Goal: Task Accomplishment & Management: Use online tool/utility

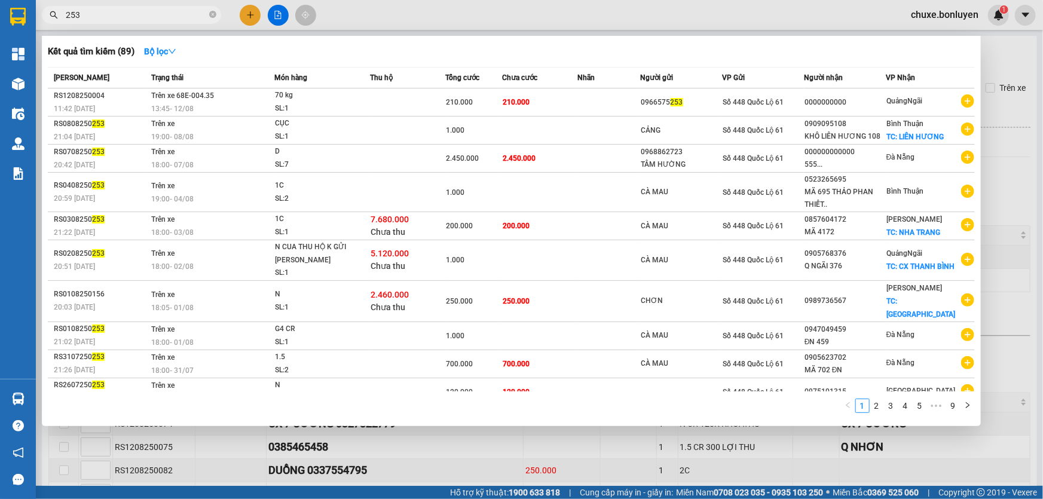
scroll to position [19, 0]
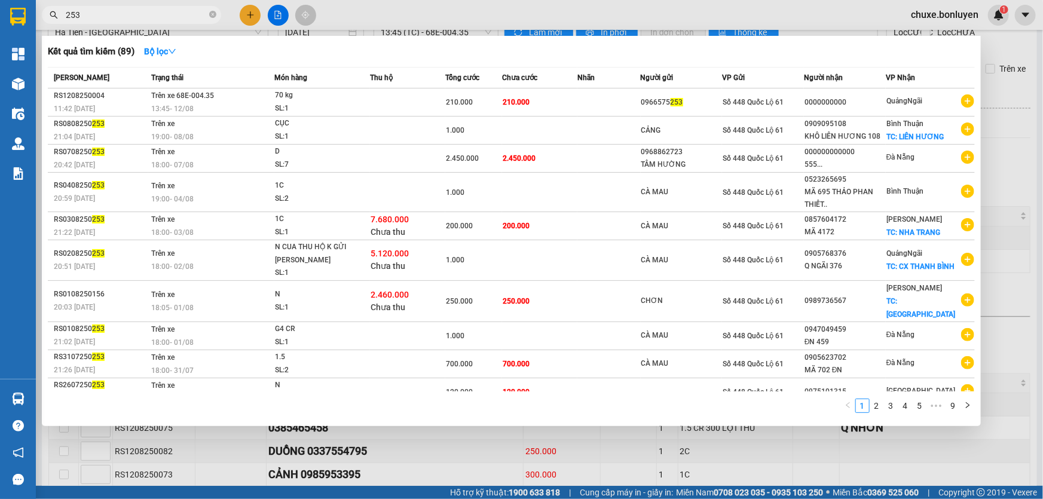
click at [281, 9] on div at bounding box center [521, 249] width 1043 height 499
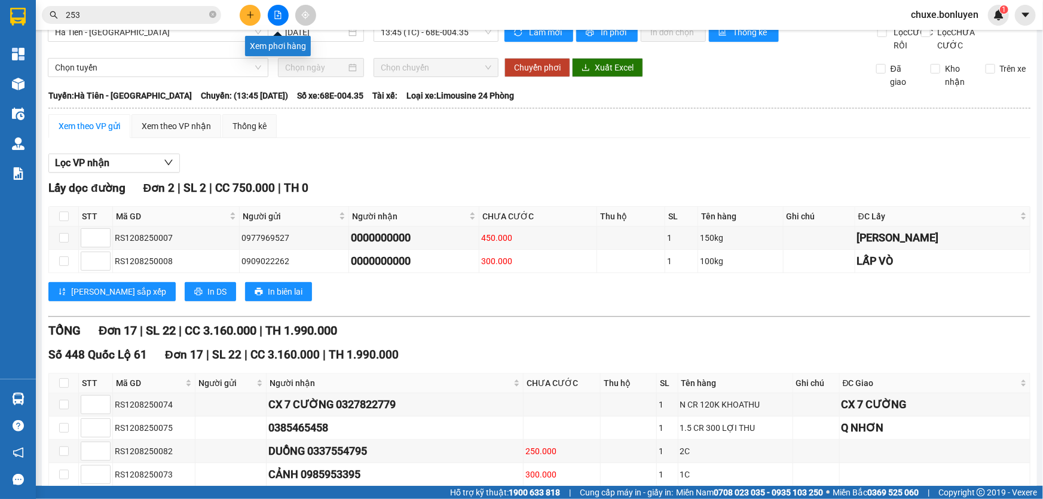
click at [277, 12] on icon "file-add" at bounding box center [278, 15] width 8 height 8
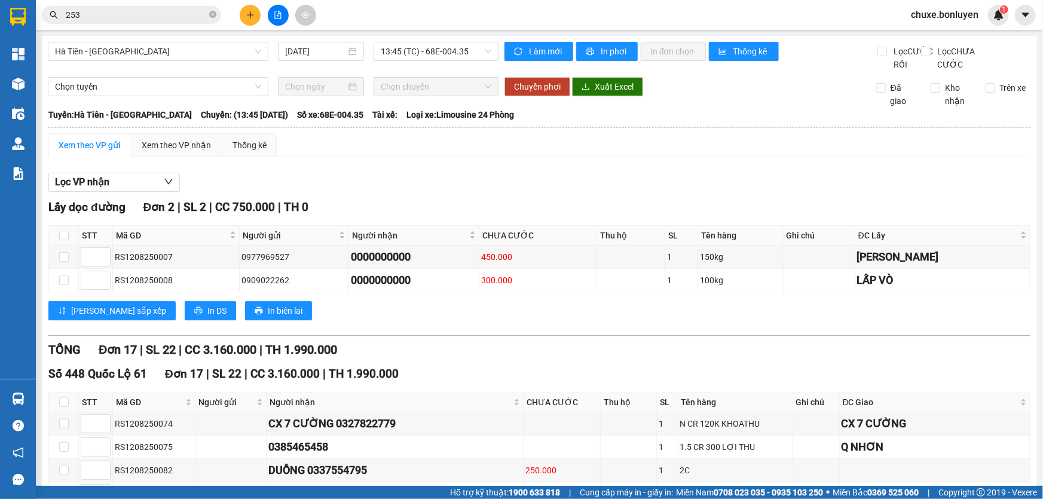
click at [273, 17] on button at bounding box center [278, 15] width 21 height 21
click at [281, 20] on button at bounding box center [278, 15] width 21 height 21
click at [277, 8] on button at bounding box center [278, 15] width 21 height 21
click at [310, 48] on input "[DATE]" at bounding box center [315, 51] width 61 height 13
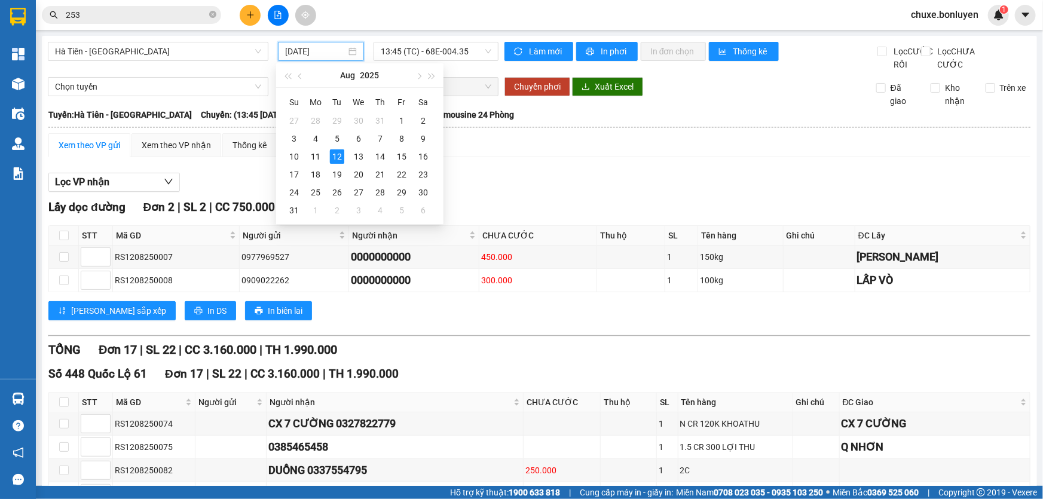
click at [328, 56] on input "[DATE]" at bounding box center [315, 51] width 61 height 13
click at [311, 157] on div "11" at bounding box center [315, 156] width 14 height 14
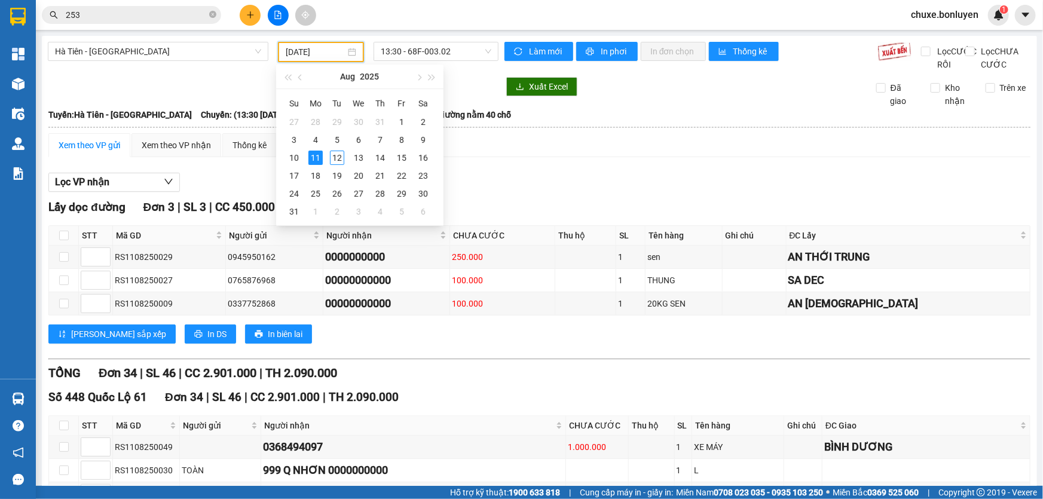
click at [312, 52] on input "[DATE]" at bounding box center [316, 51] width 60 height 13
click at [292, 155] on div "10" at bounding box center [294, 158] width 14 height 14
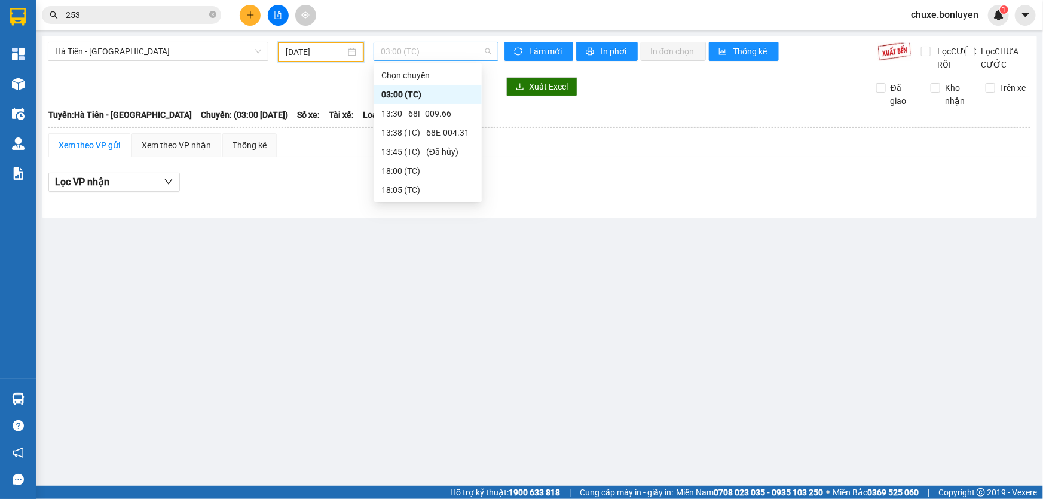
click at [431, 54] on span "03:00 (TC)" at bounding box center [436, 51] width 111 height 18
click at [414, 188] on div "18:05 (TC)" at bounding box center [427, 189] width 93 height 13
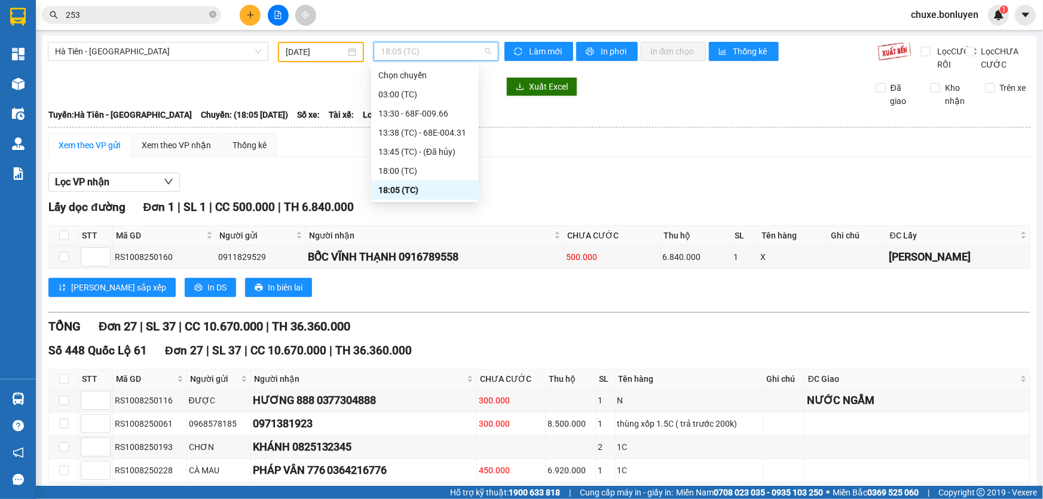
click at [411, 53] on span "18:05 (TC)" at bounding box center [436, 51] width 111 height 18
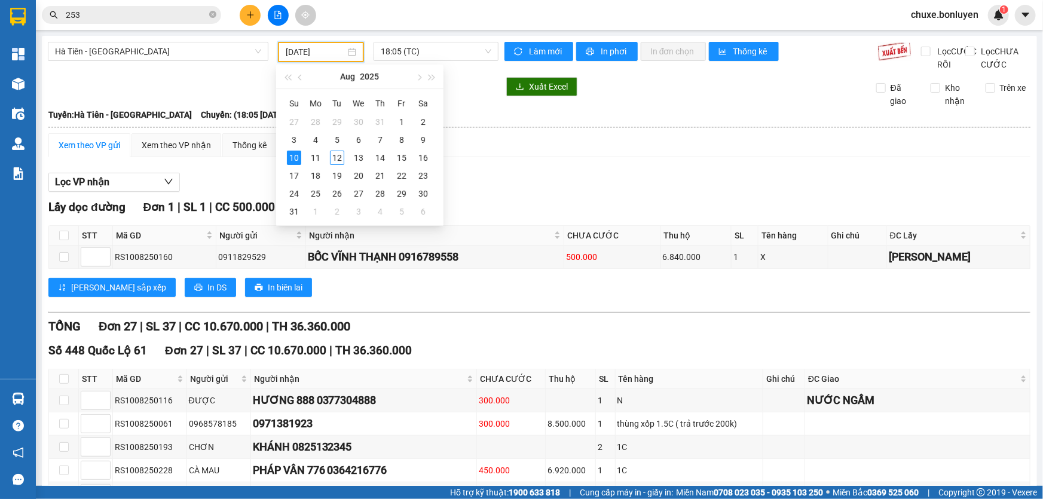
click at [314, 52] on input "[DATE]" at bounding box center [316, 51] width 60 height 13
click at [398, 136] on div "8" at bounding box center [401, 140] width 14 height 14
type input "[DATE]"
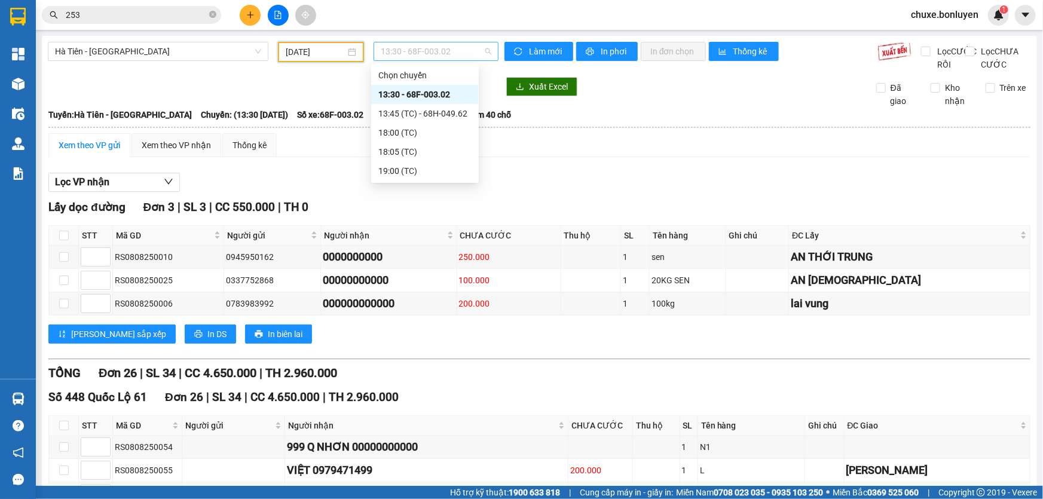
click at [460, 47] on span "13:30 - 68F-003.02" at bounding box center [436, 51] width 111 height 18
click at [418, 152] on div "18:05 (TC)" at bounding box center [424, 151] width 93 height 13
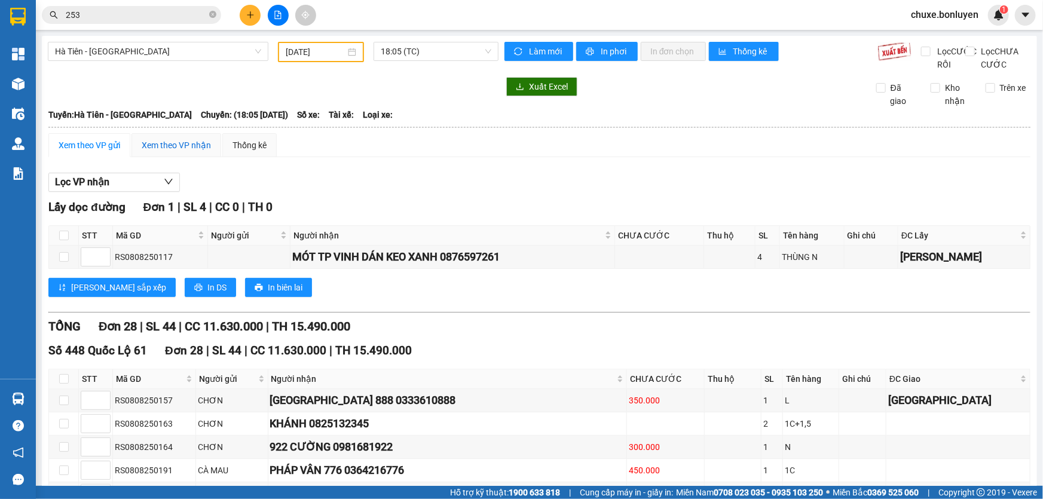
click at [173, 152] on div "Xem theo VP nhận" at bounding box center [176, 145] width 69 height 13
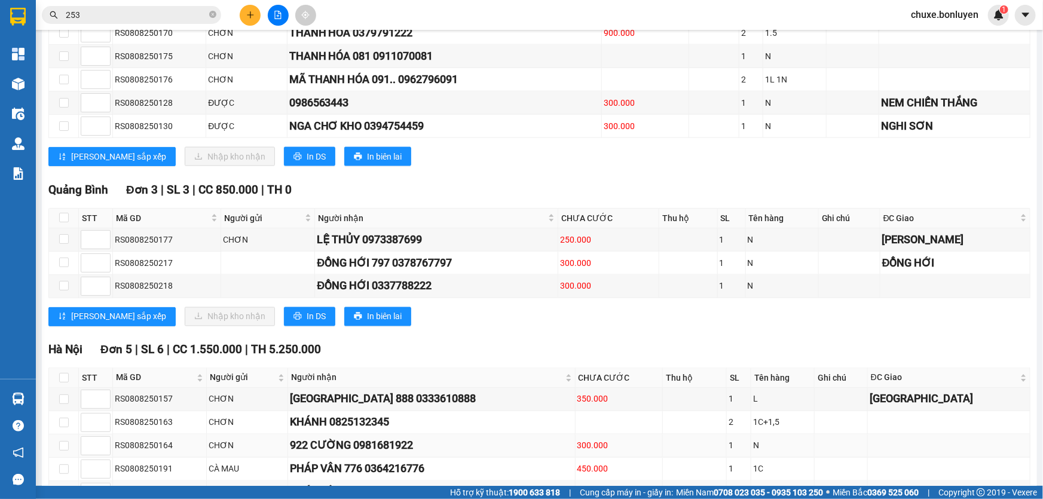
scroll to position [956, 0]
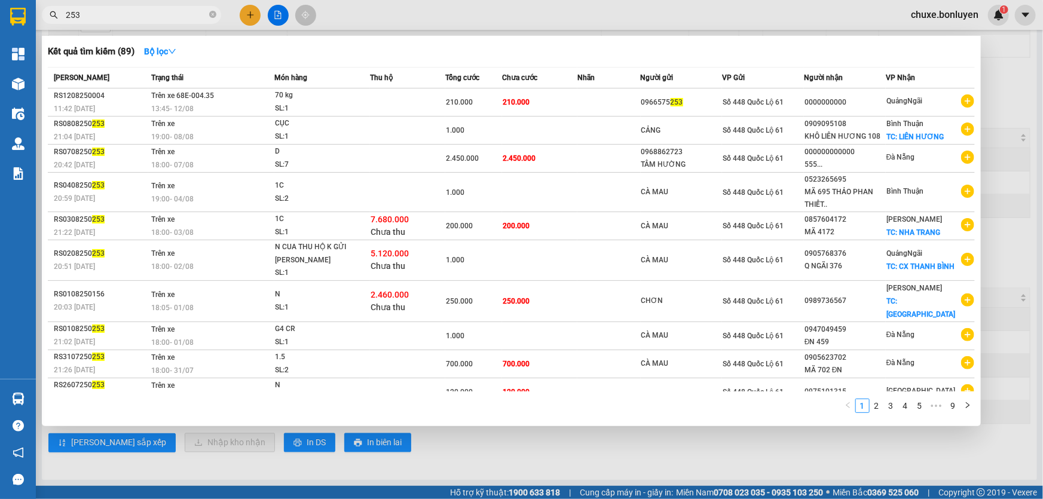
click at [131, 18] on input "253" at bounding box center [136, 14] width 141 height 13
type input "2"
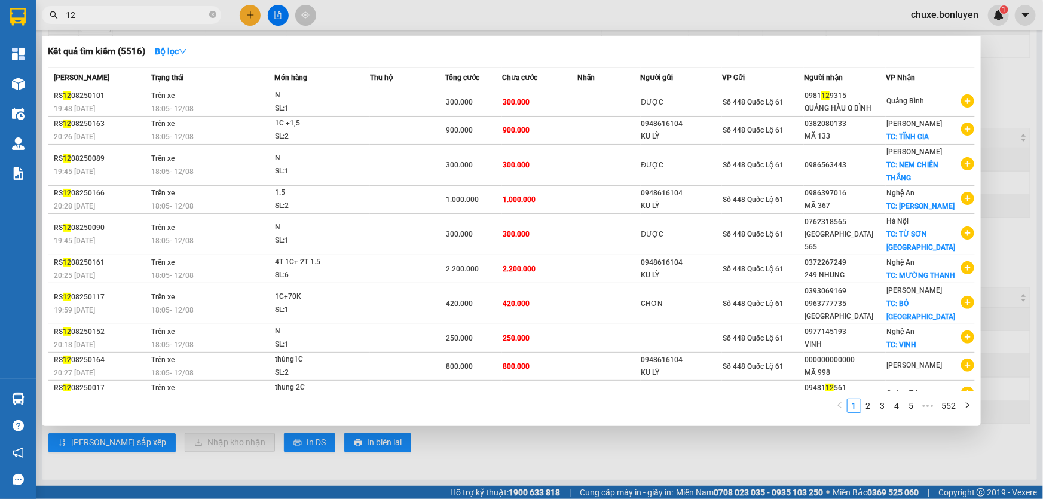
type input "1"
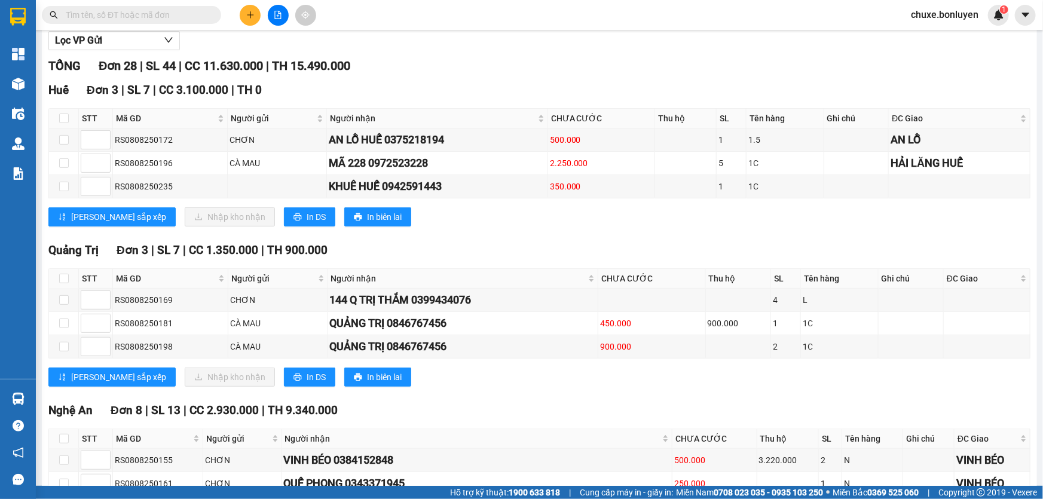
scroll to position [0, 0]
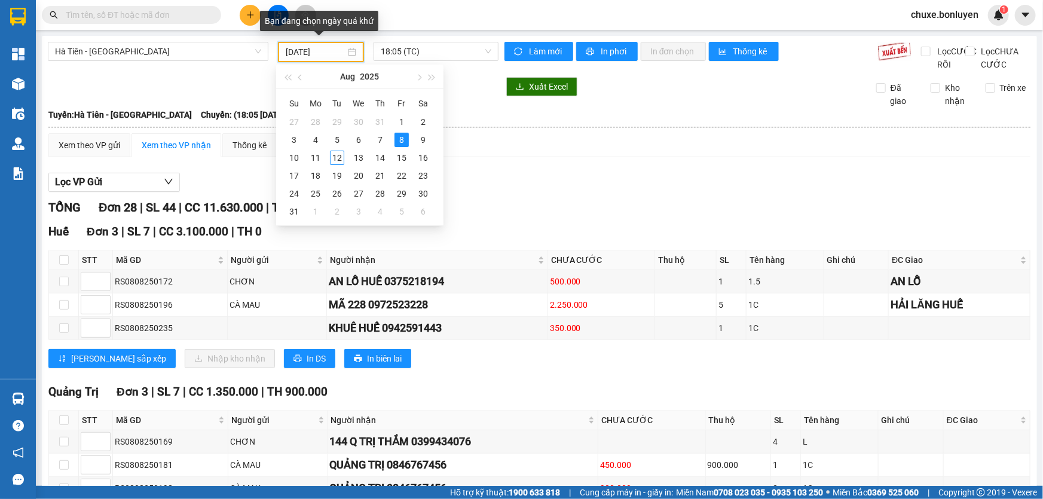
click at [308, 50] on input "[DATE]" at bounding box center [316, 51] width 60 height 13
click at [336, 155] on div "12" at bounding box center [337, 158] width 14 height 14
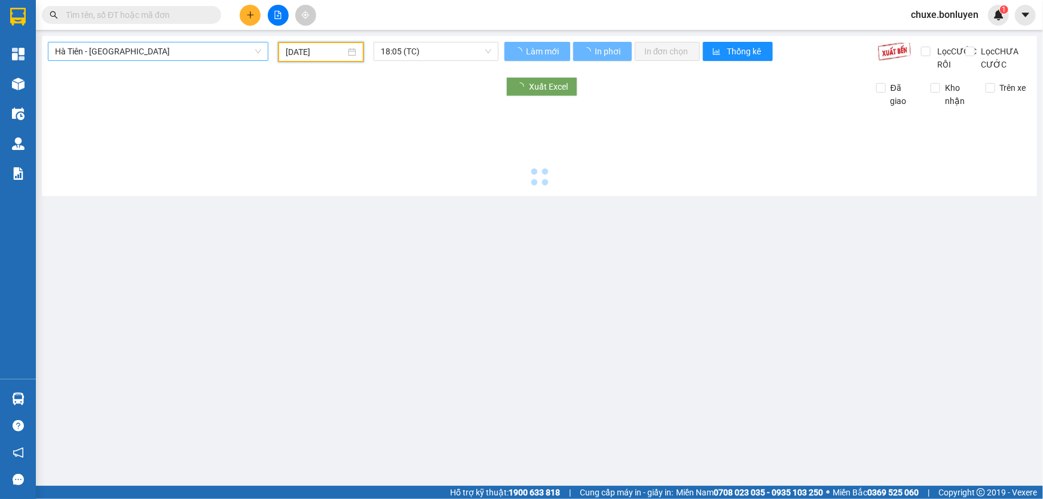
type input "[DATE]"
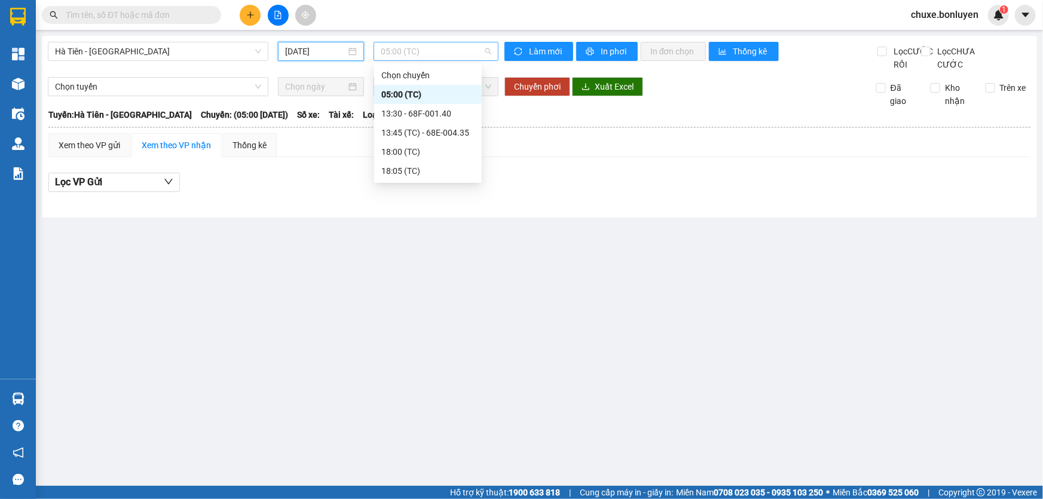
click at [442, 56] on span "05:00 (TC)" at bounding box center [436, 51] width 111 height 18
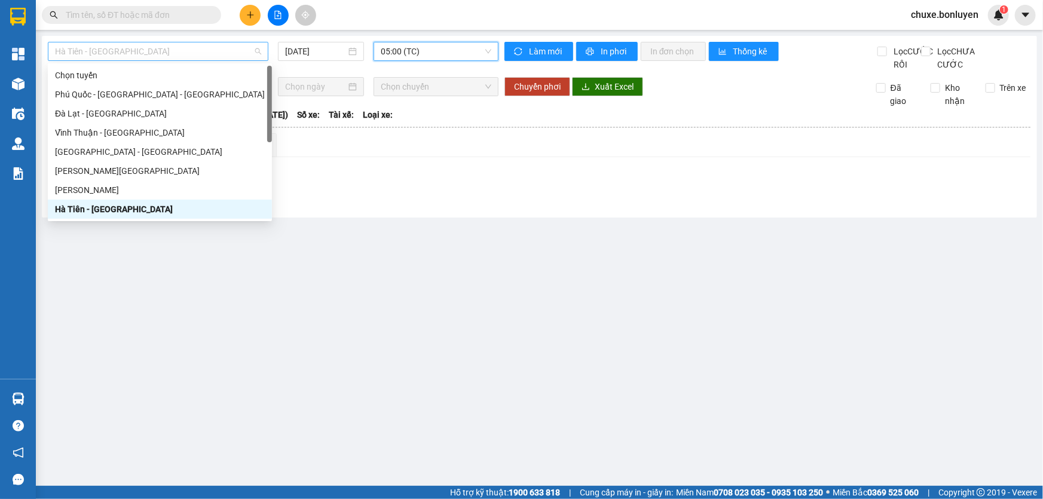
click at [170, 49] on span "Hà Tiên - [GEOGRAPHIC_DATA]" at bounding box center [158, 51] width 206 height 18
click at [149, 93] on div "Phú Quốc - [GEOGRAPHIC_DATA] - [GEOGRAPHIC_DATA]" at bounding box center [160, 94] width 210 height 13
type input "[DATE]"
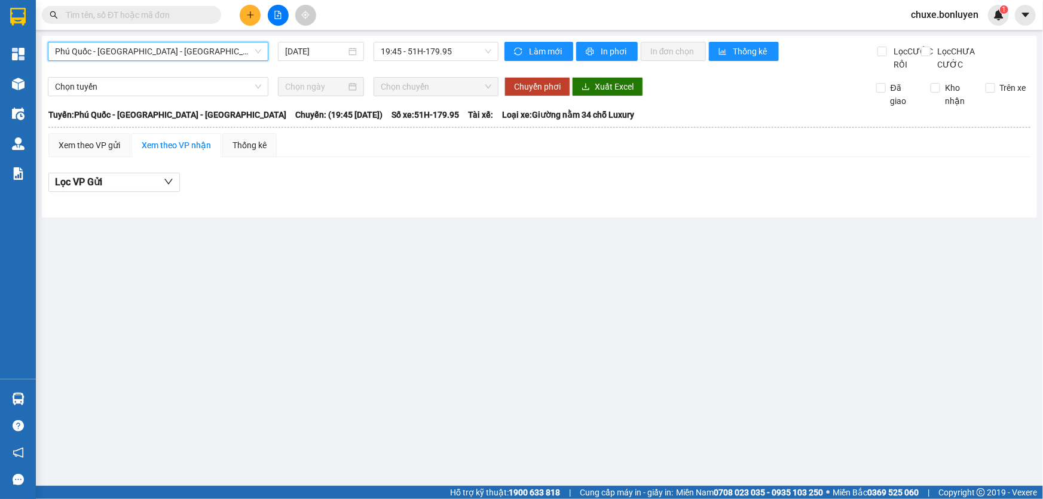
click at [180, 57] on span "Phú Quốc - [GEOGRAPHIC_DATA] - [GEOGRAPHIC_DATA]" at bounding box center [158, 51] width 206 height 18
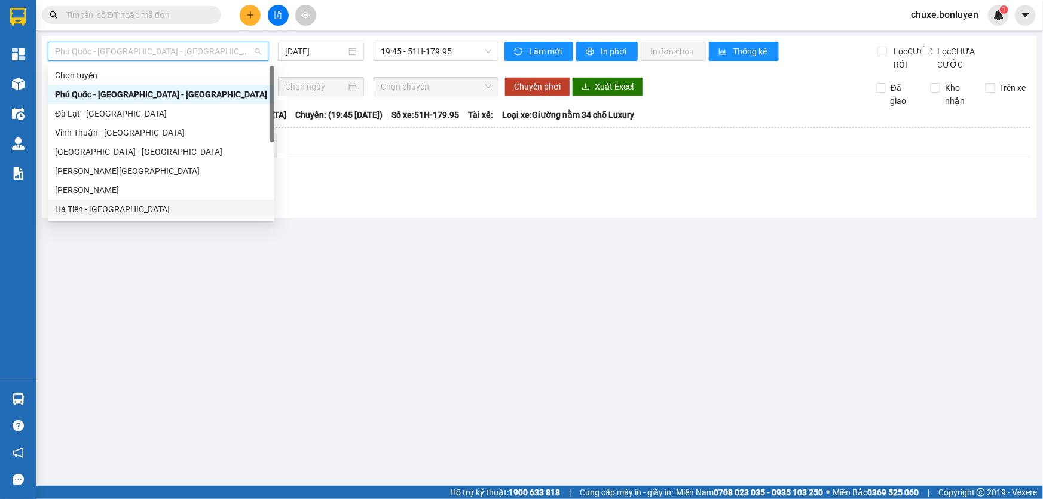
click at [106, 210] on div "Hà Tiên - [GEOGRAPHIC_DATA]" at bounding box center [161, 209] width 212 height 13
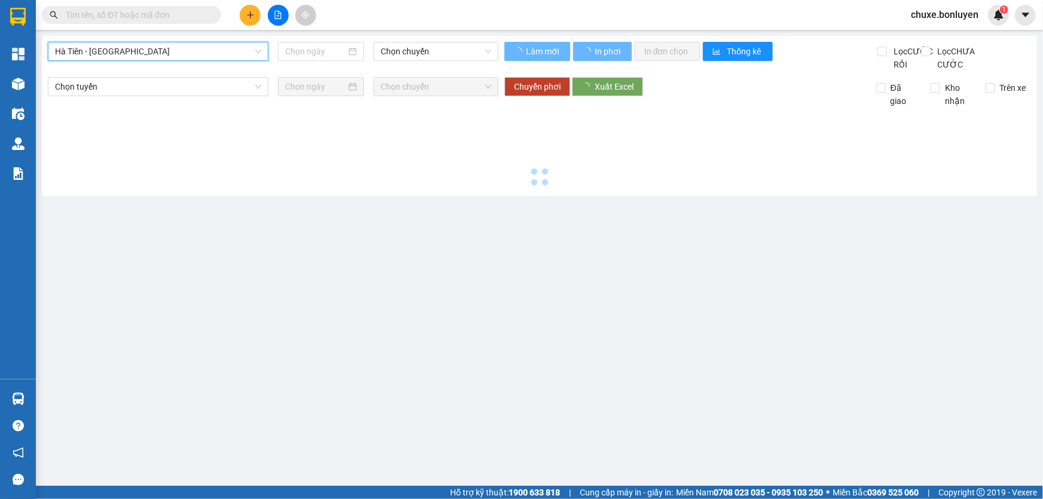
type input "[DATE]"
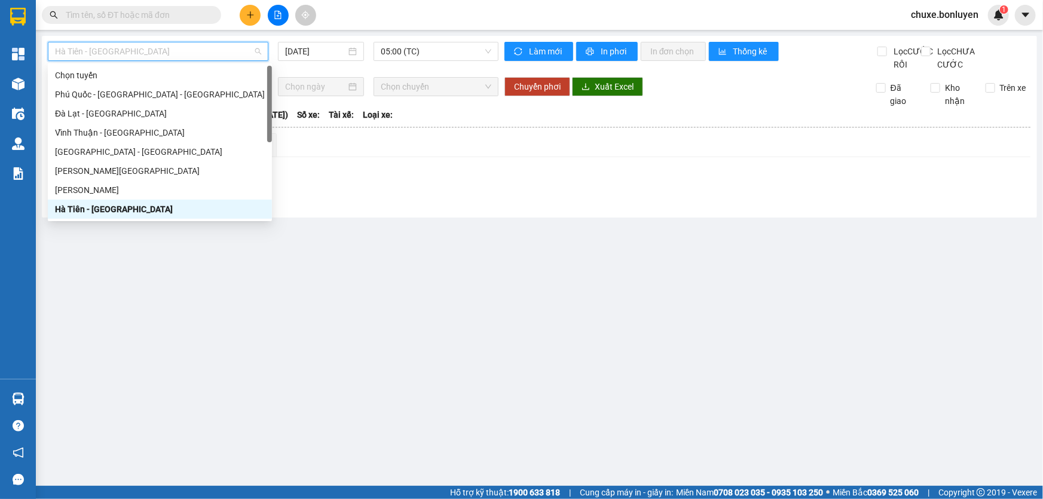
click at [216, 53] on span "Hà Tiên - [GEOGRAPHIC_DATA]" at bounding box center [158, 51] width 206 height 18
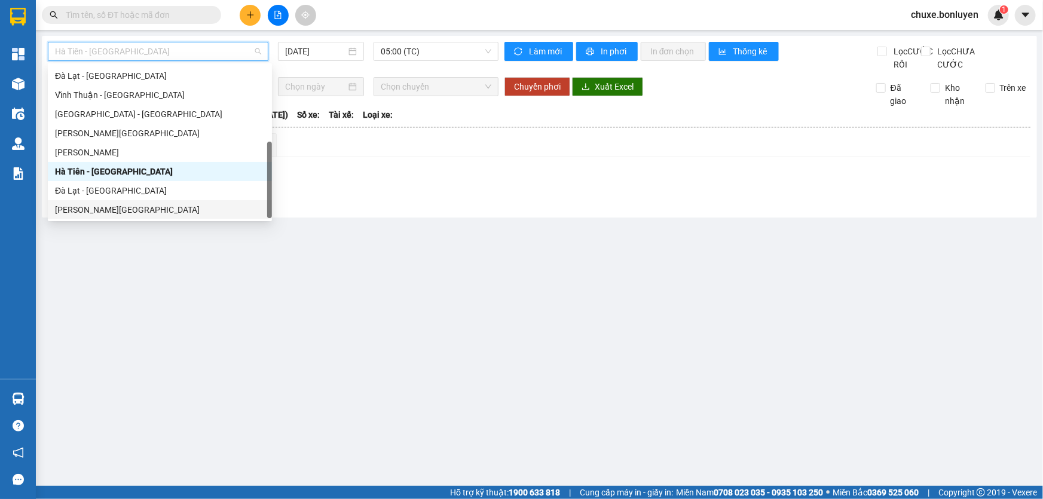
click at [115, 206] on div "[PERSON_NAME][GEOGRAPHIC_DATA]" at bounding box center [160, 209] width 210 height 13
type input "[DATE]"
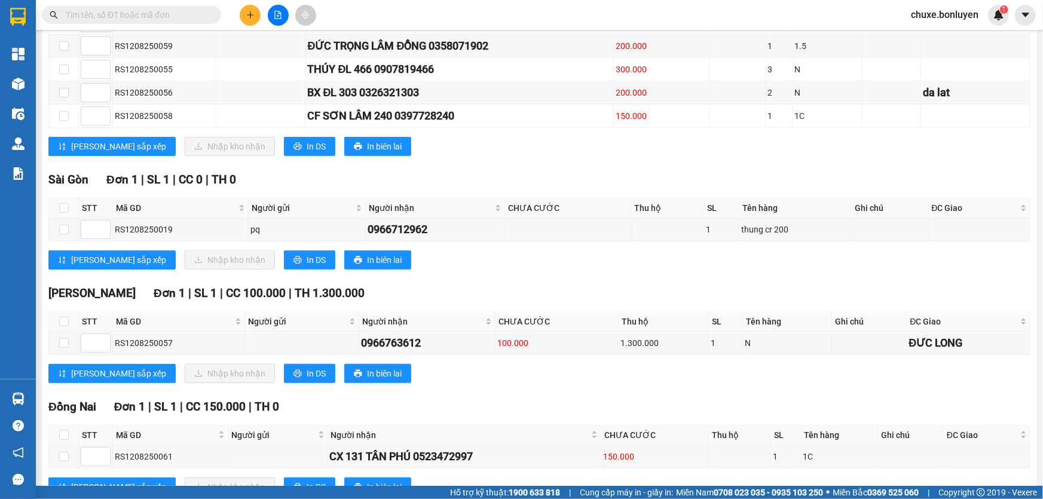
scroll to position [274, 0]
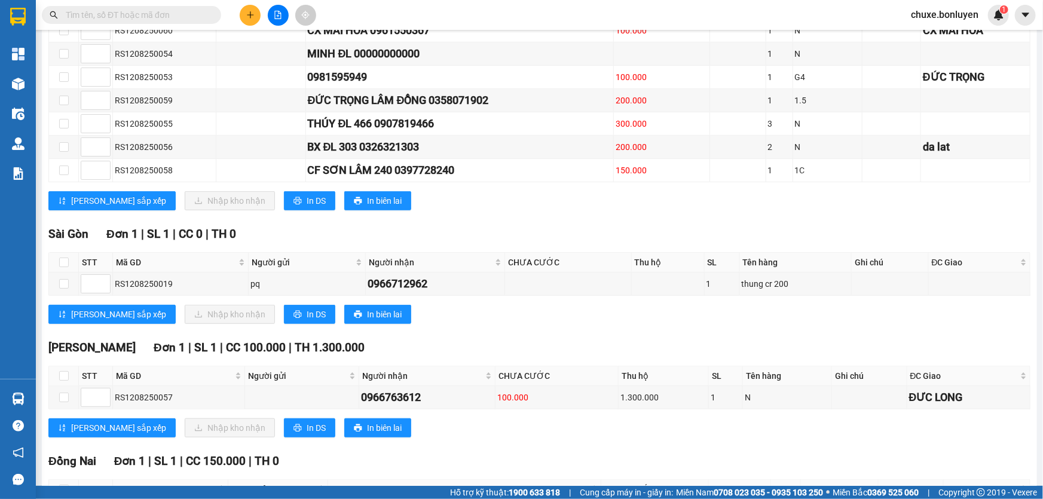
click at [144, 14] on input "text" at bounding box center [136, 14] width 141 height 13
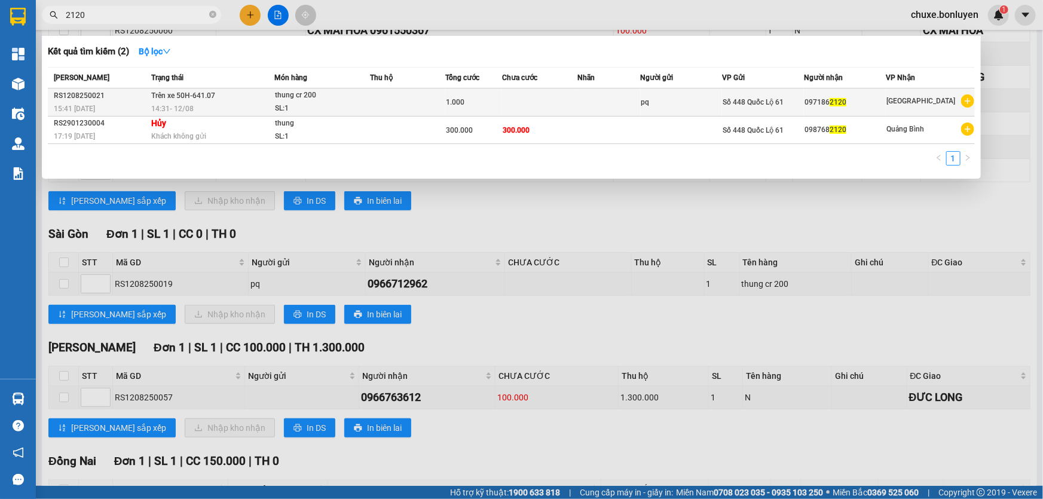
type input "2120"
click at [699, 109] on td "pq" at bounding box center [682, 102] width 82 height 28
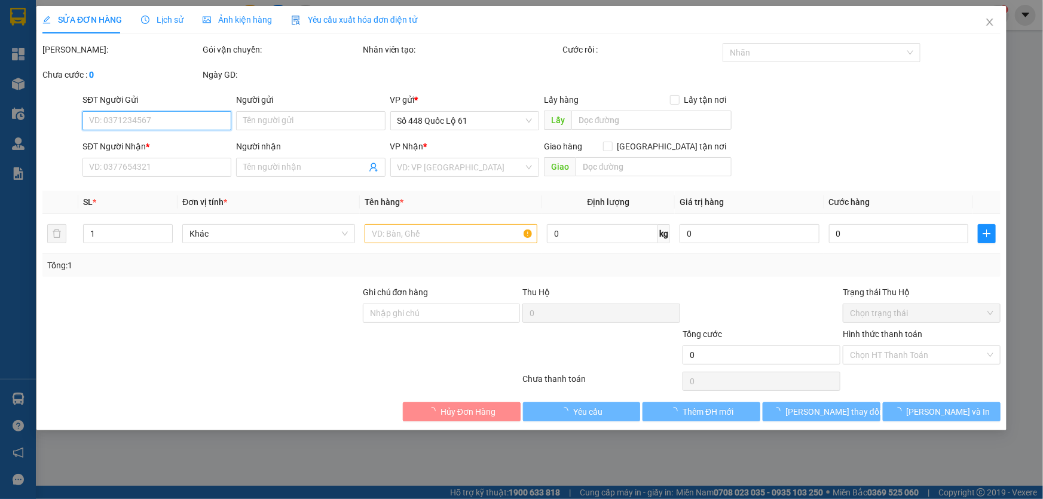
type input "pq"
type input "0971862120"
type input "1.000"
